Goal: Navigation & Orientation: Find specific page/section

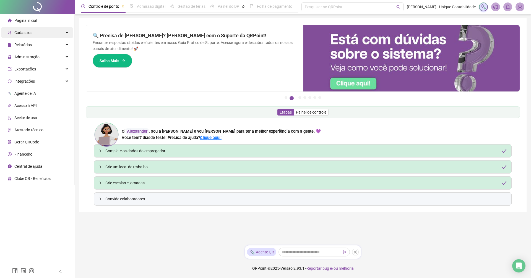
click at [38, 37] on div "Cadastros" at bounding box center [37, 32] width 72 height 11
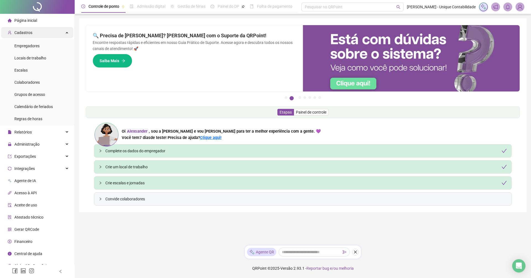
click at [38, 37] on div "Cadastros" at bounding box center [37, 32] width 72 height 11
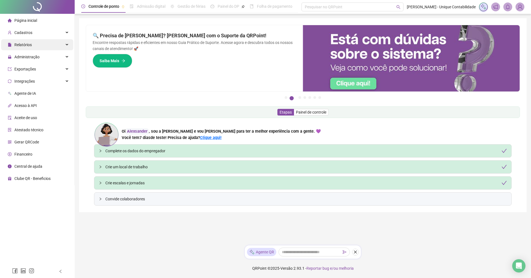
click at [20, 44] on span "Relatórios" at bounding box center [22, 45] width 17 height 4
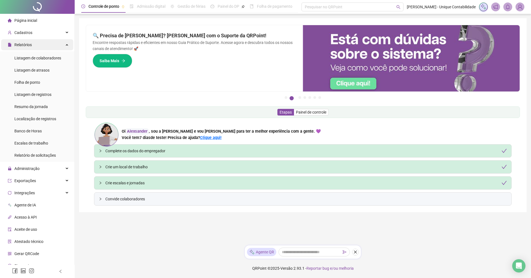
click at [35, 48] on div "Relatórios" at bounding box center [37, 44] width 72 height 11
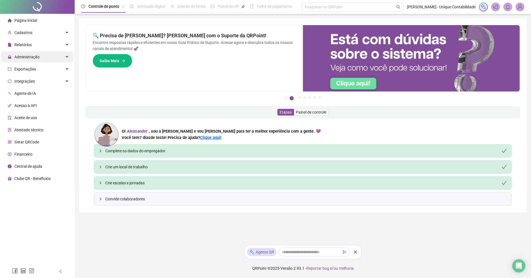
click at [58, 59] on div "Administração" at bounding box center [37, 56] width 72 height 11
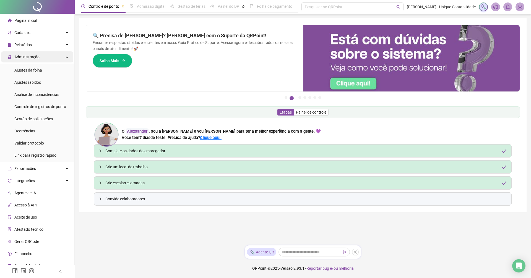
click at [59, 58] on div "Administração" at bounding box center [37, 56] width 72 height 11
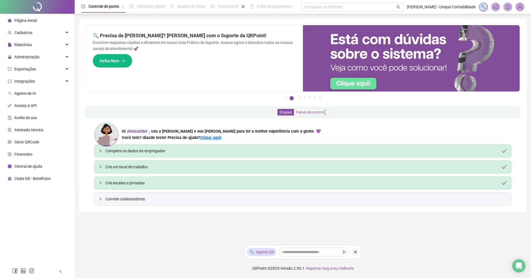
click at [327, 114] on label "Painel de controle" at bounding box center [311, 112] width 35 height 7
